Goal: Task Accomplishment & Management: Use online tool/utility

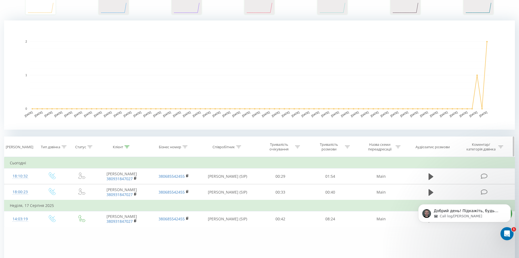
scroll to position [136, 0]
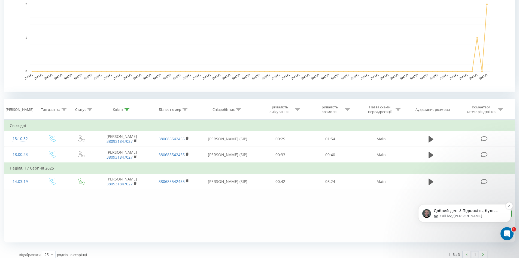
click at [489, 212] on p "Добрий день! Підкажіть, будь ласка, чи актуальна проблема?" at bounding box center [469, 210] width 70 height 5
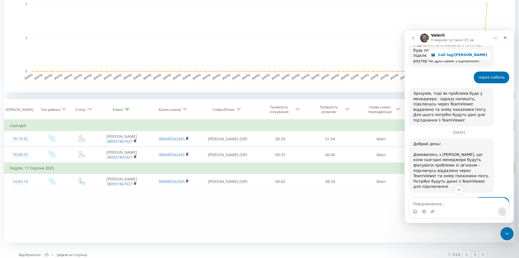
scroll to position [1321, 0]
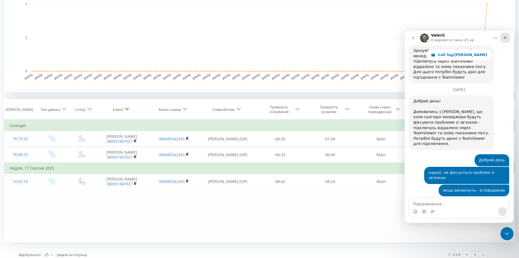
click at [508, 37] on div "Закрити" at bounding box center [506, 38] width 10 height 10
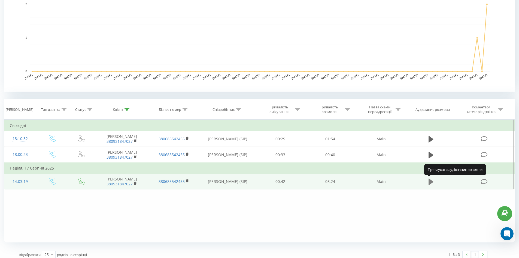
click at [430, 180] on icon at bounding box center [431, 181] width 5 height 7
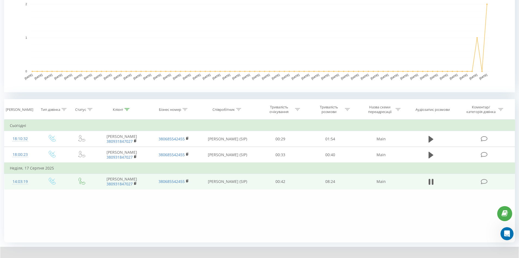
scroll to position [162, 0]
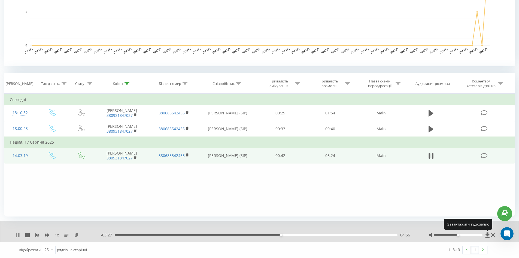
click at [17, 234] on icon at bounding box center [16, 235] width 1 height 4
click at [269, 234] on div "04:35" at bounding box center [256, 235] width 283 height 2
click at [18, 235] on icon at bounding box center [17, 235] width 3 height 4
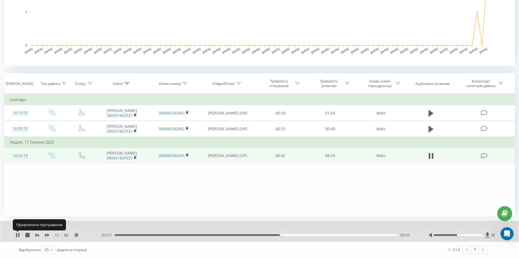
click at [18, 235] on icon at bounding box center [18, 235] width 4 height 4
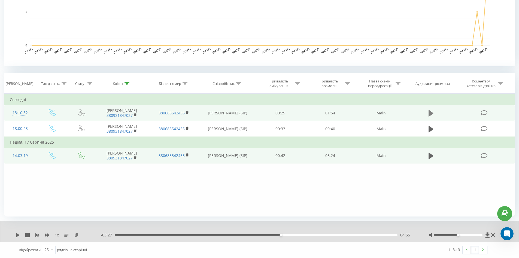
click at [428, 110] on button at bounding box center [431, 113] width 8 height 8
click at [431, 113] on icon at bounding box center [431, 113] width 5 height 8
click at [430, 154] on icon at bounding box center [431, 155] width 5 height 7
click at [219, 234] on div "03:05" at bounding box center [256, 235] width 283 height 2
click at [224, 234] on div "03:05" at bounding box center [256, 235] width 283 height 2
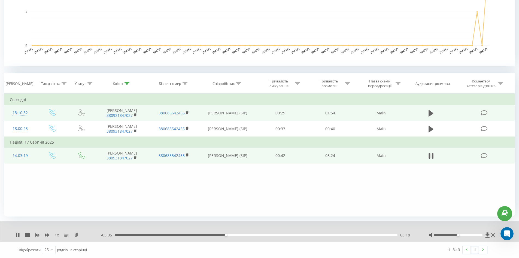
click at [239, 234] on div "03:18" at bounding box center [256, 235] width 283 height 2
click at [18, 235] on icon at bounding box center [18, 235] width 4 height 4
click at [254, 234] on div "04:08" at bounding box center [256, 235] width 283 height 2
click at [17, 234] on icon at bounding box center [17, 235] width 3 height 4
click at [488, 234] on icon at bounding box center [488, 234] width 4 height 5
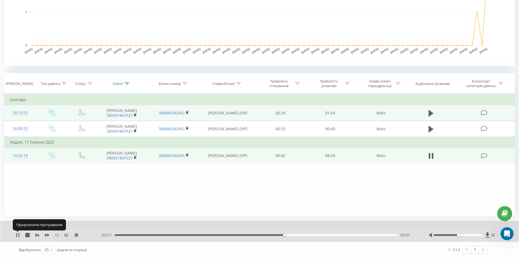
click at [18, 234] on icon at bounding box center [18, 235] width 4 height 4
click at [16, 236] on icon at bounding box center [17, 235] width 3 height 4
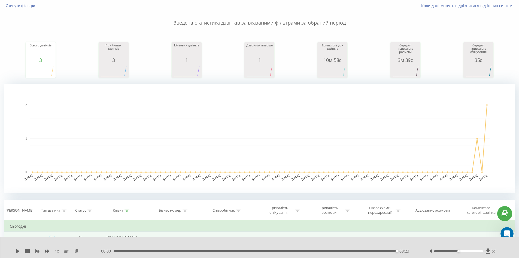
scroll to position [0, 0]
